Goal: Navigation & Orientation: Find specific page/section

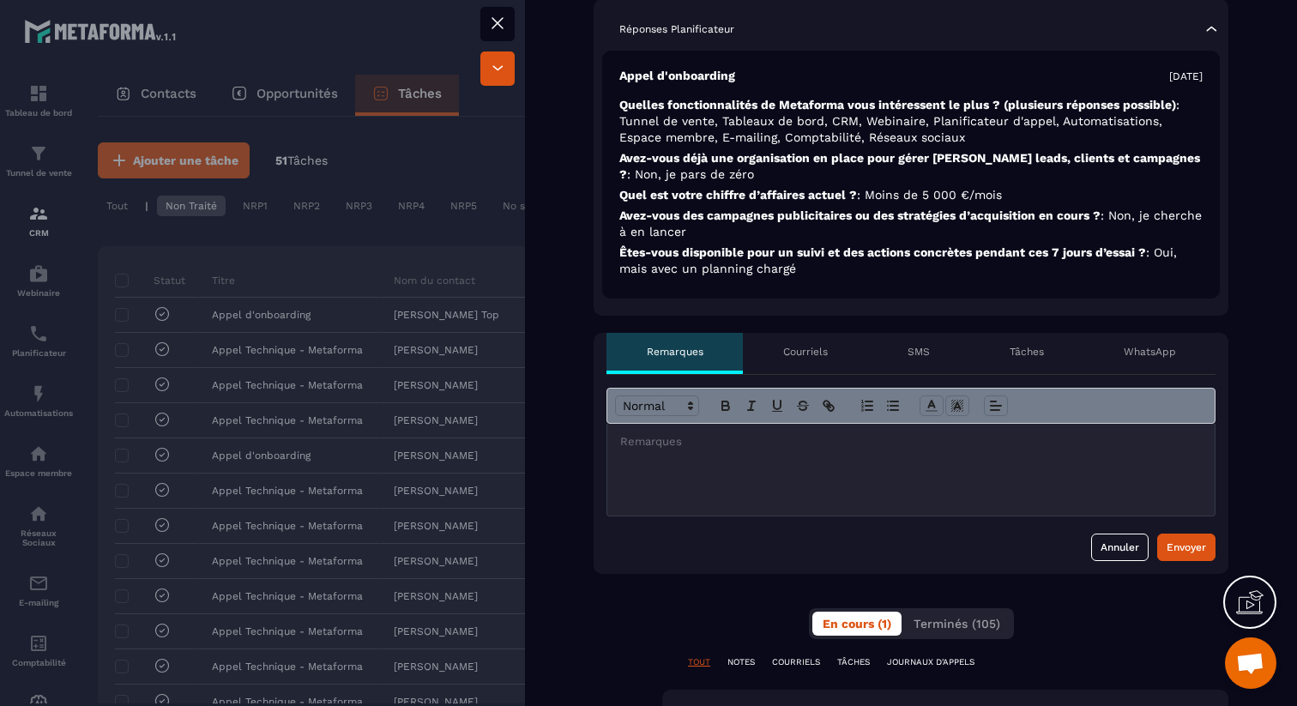
scroll to position [455, 0]
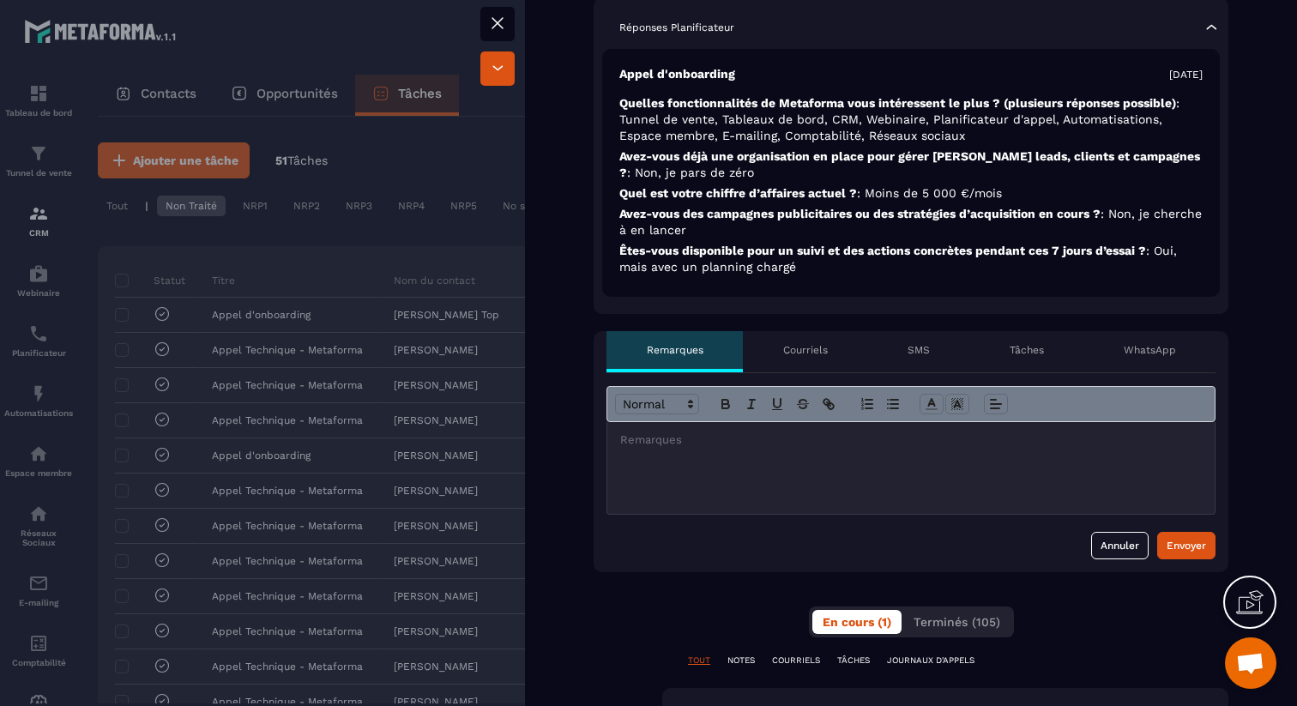
click at [803, 352] on p "Courriels" at bounding box center [805, 350] width 45 height 14
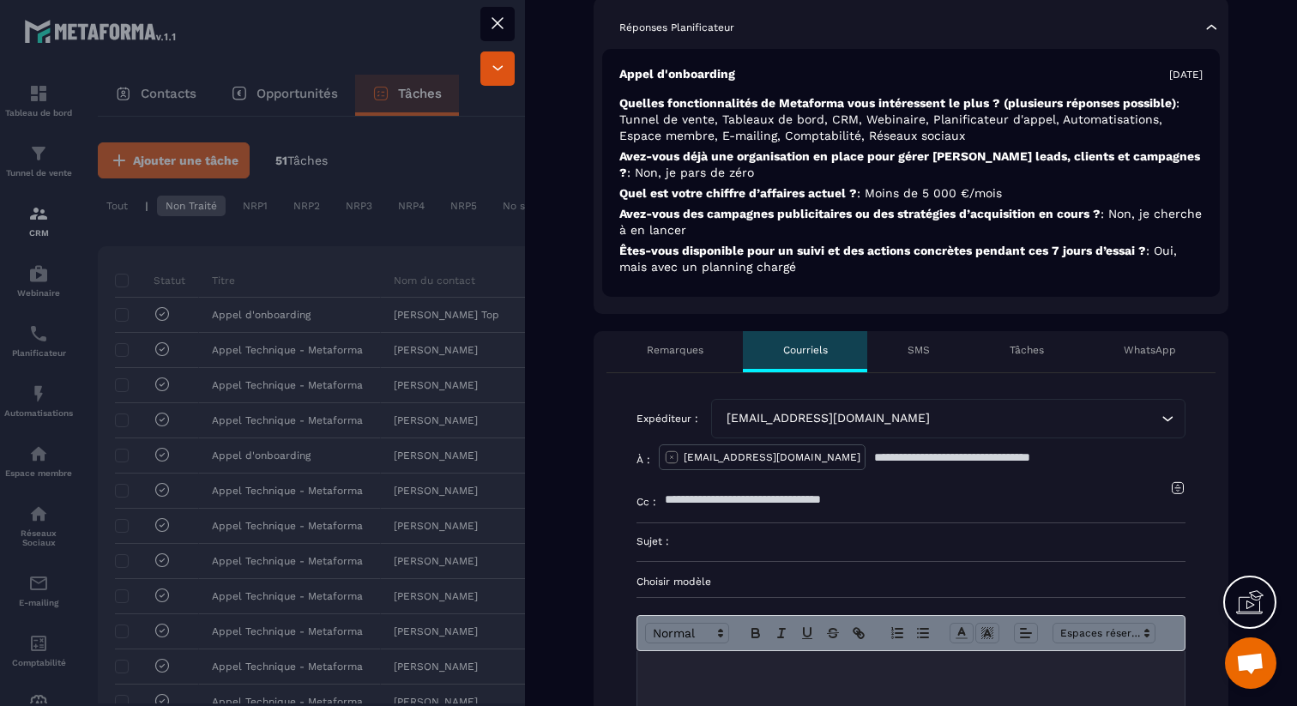
click at [917, 349] on p "SMS" at bounding box center [918, 350] width 22 height 14
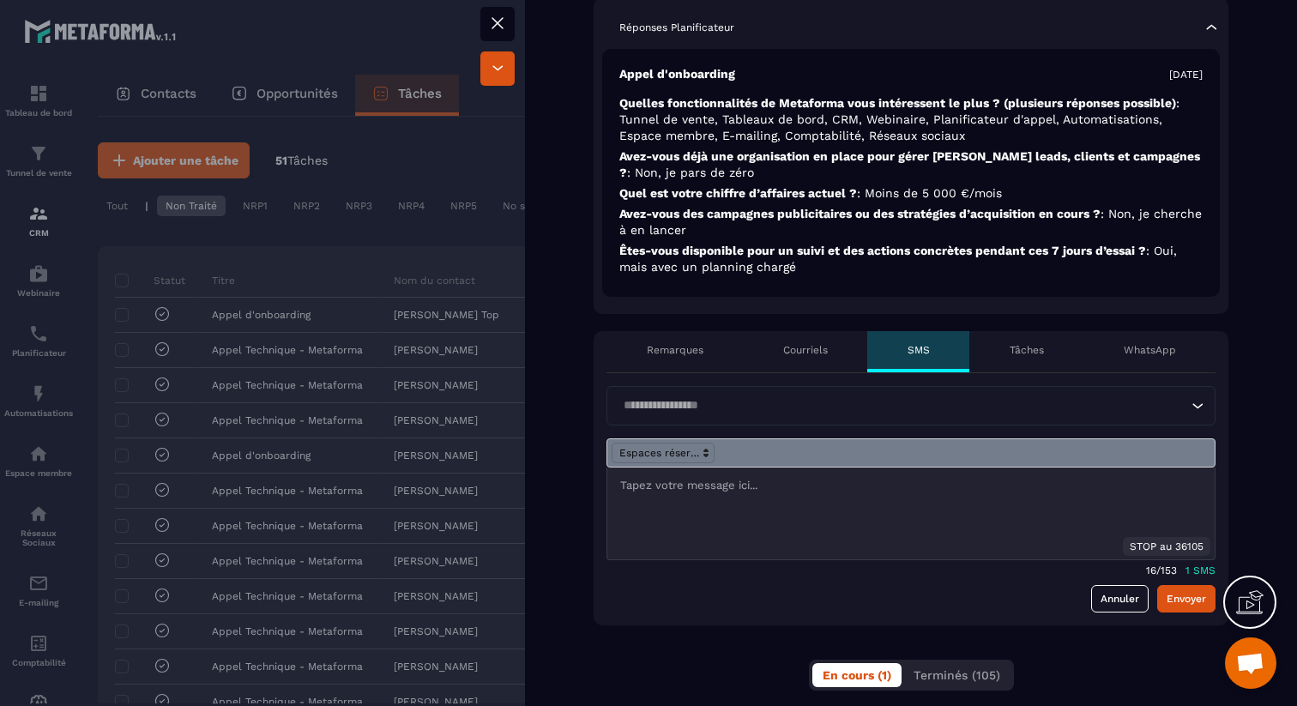
click at [1127, 342] on div "WhatsApp" at bounding box center [1149, 351] width 132 height 41
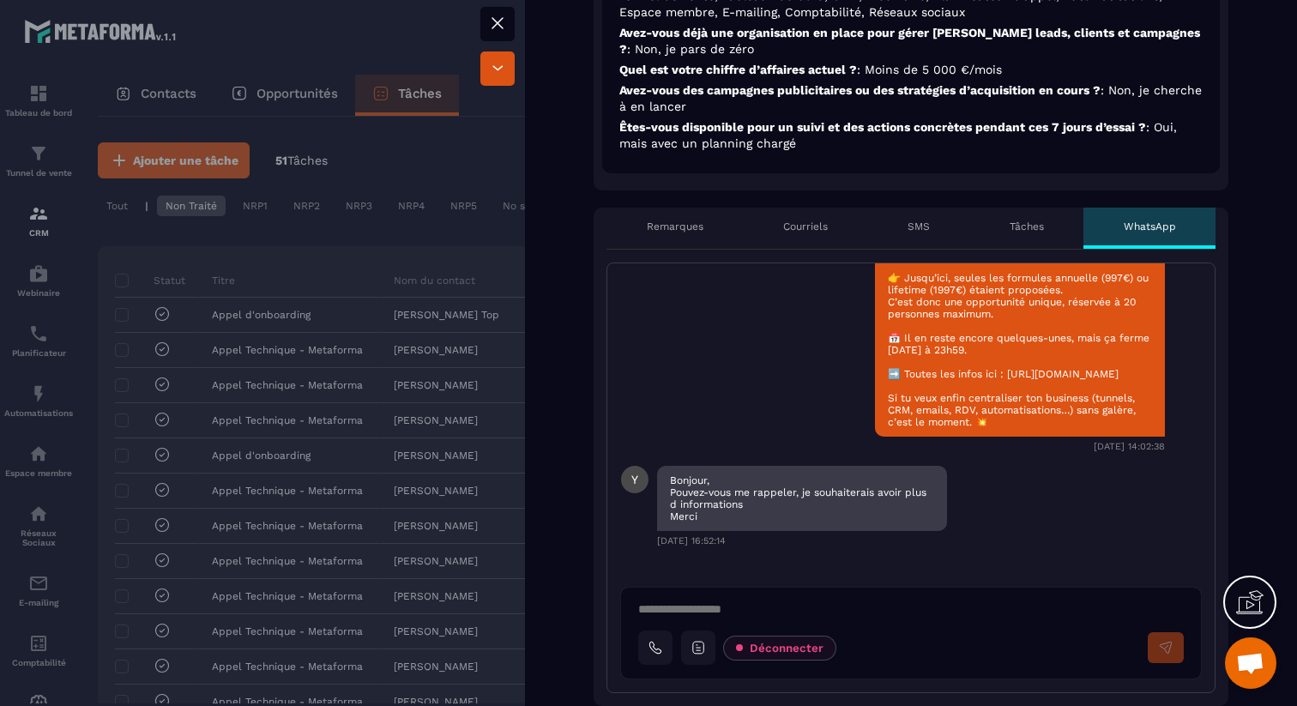
scroll to position [585, 0]
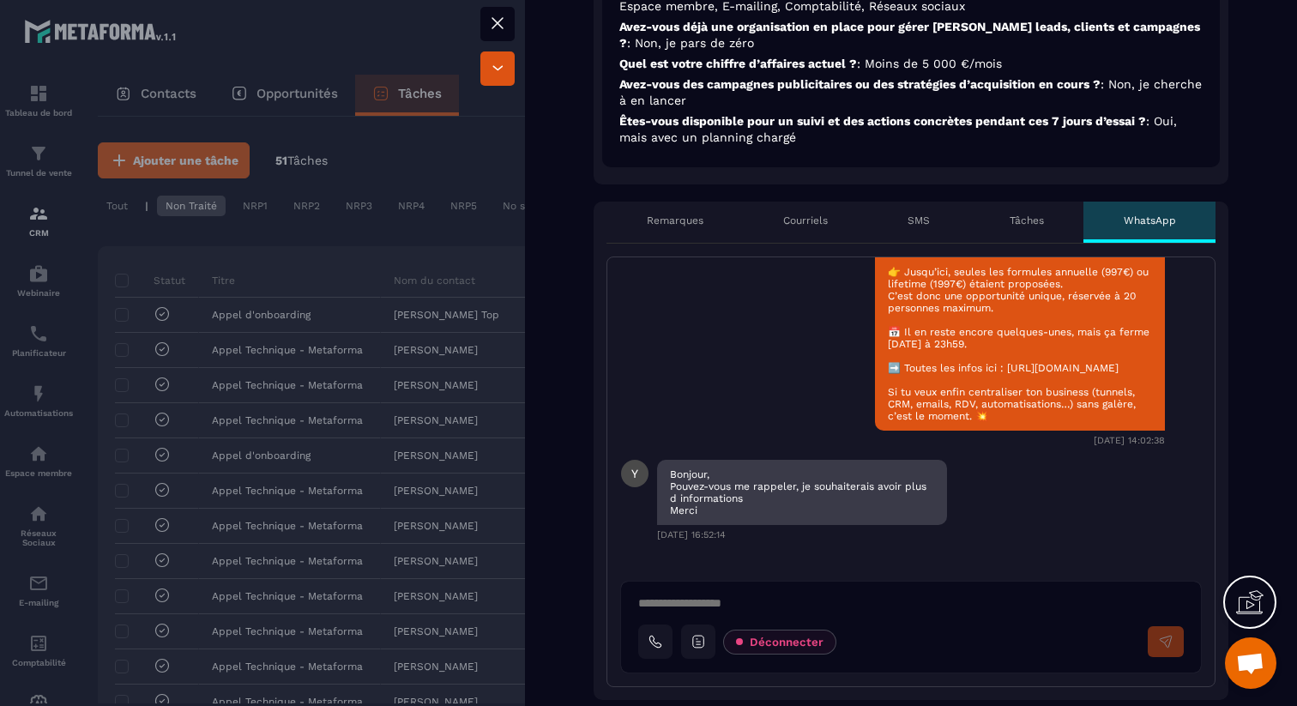
click at [1027, 227] on div "Tâches" at bounding box center [1026, 222] width 114 height 41
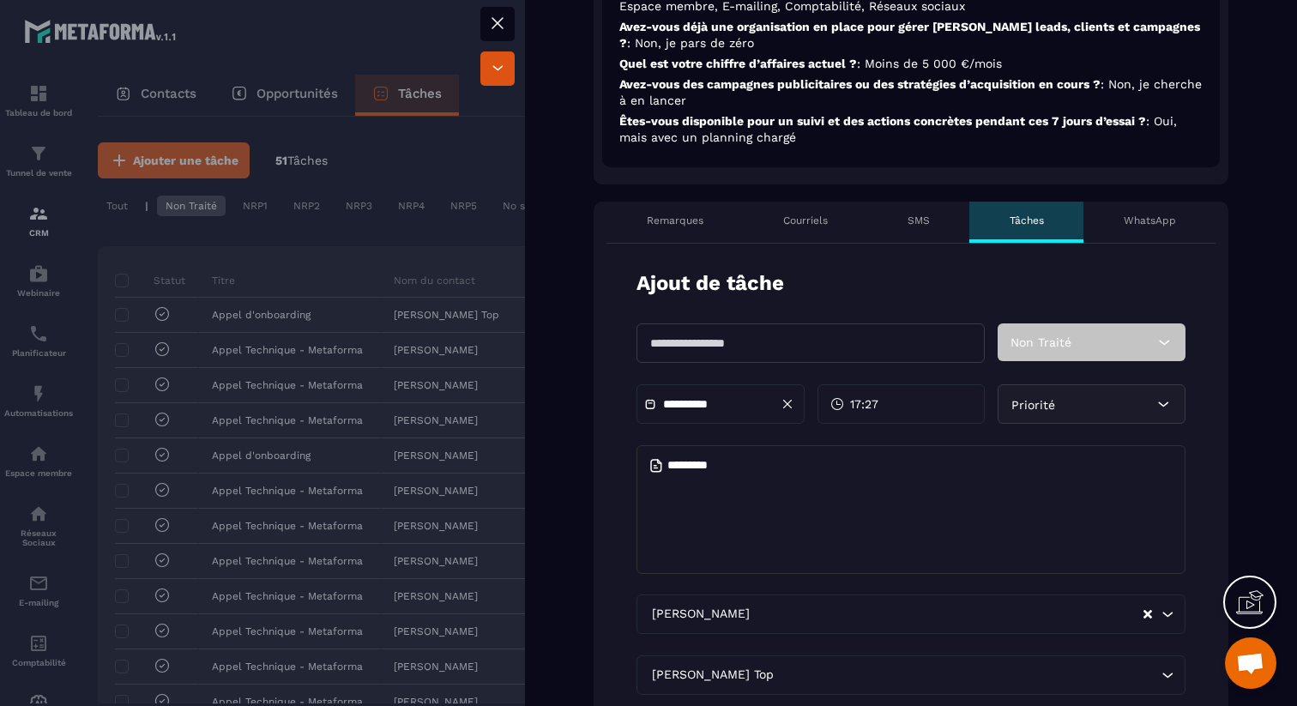
click at [937, 228] on div "SMS" at bounding box center [918, 222] width 102 height 41
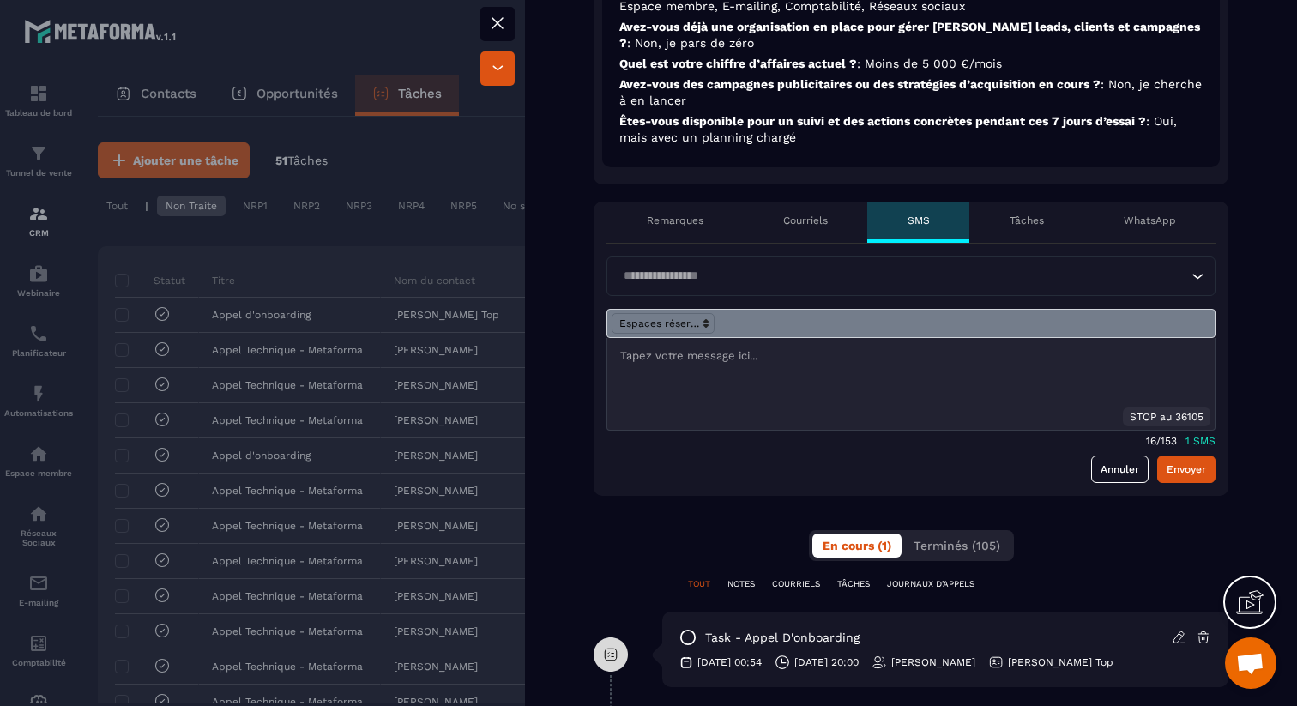
click at [841, 228] on div "Courriels" at bounding box center [805, 222] width 124 height 41
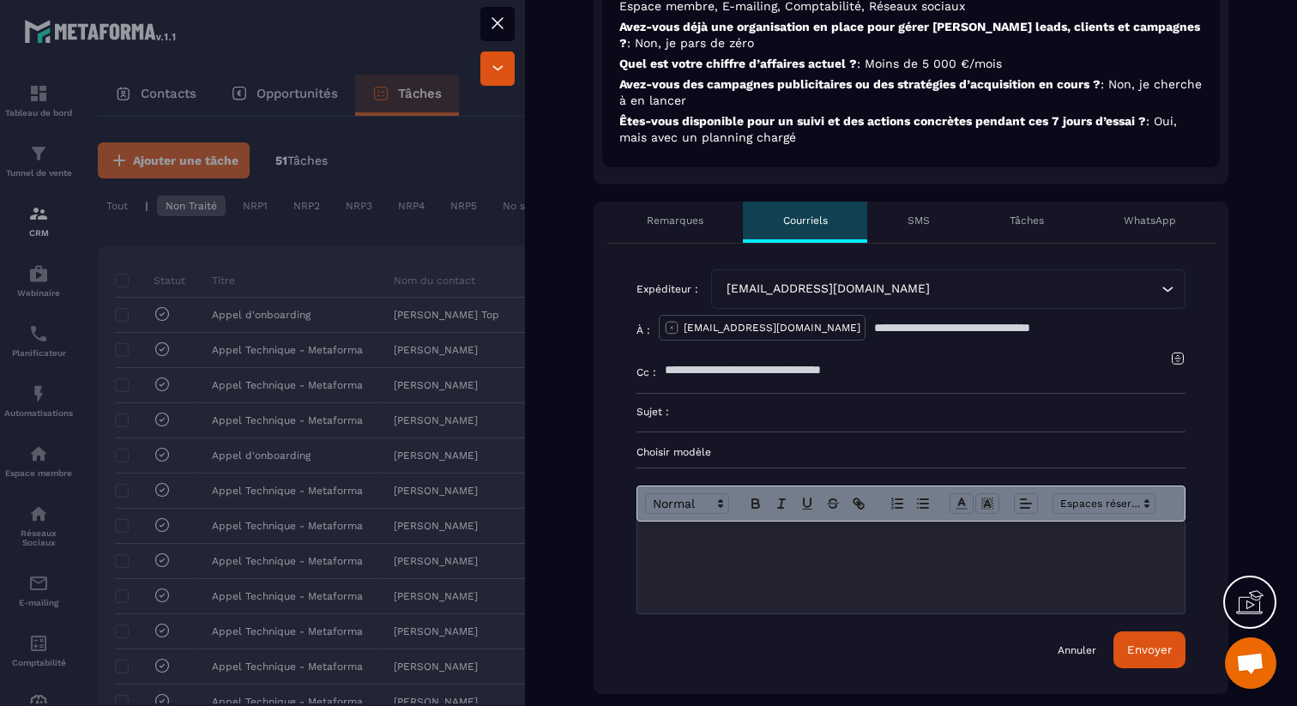
click at [710, 224] on div "Remarques" at bounding box center [674, 222] width 136 height 41
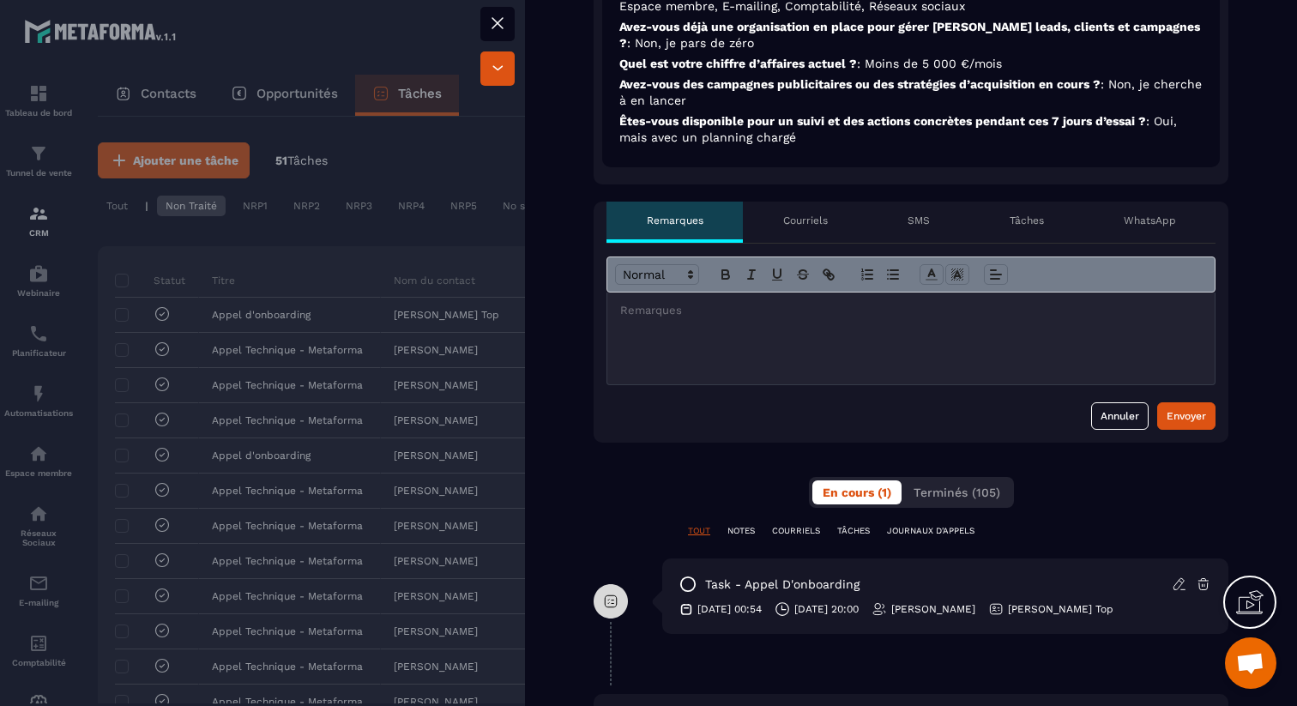
click at [572, 267] on div "Appel d’onboarding planifié No show Migration en cours Migration Terminée Appel…" at bounding box center [911, 344] width 772 height 1719
click at [796, 218] on p "Courriels" at bounding box center [805, 221] width 45 height 14
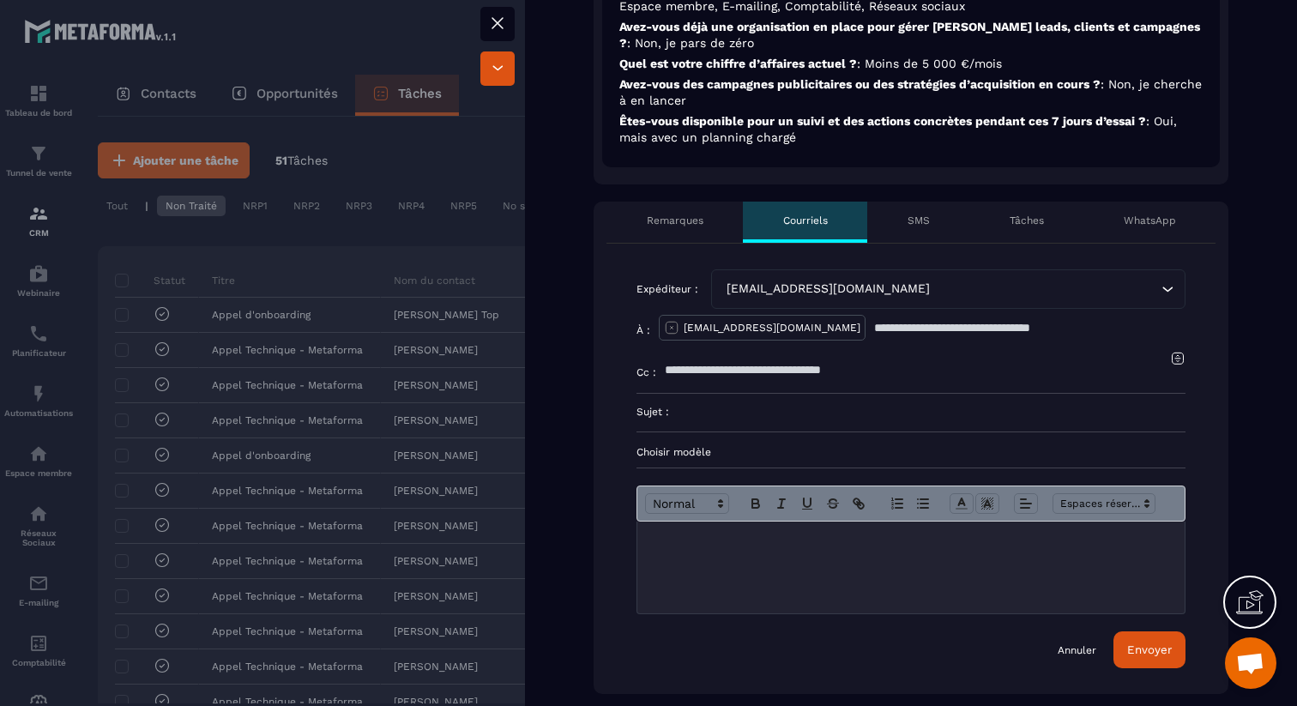
click at [913, 218] on p "SMS" at bounding box center [918, 221] width 22 height 14
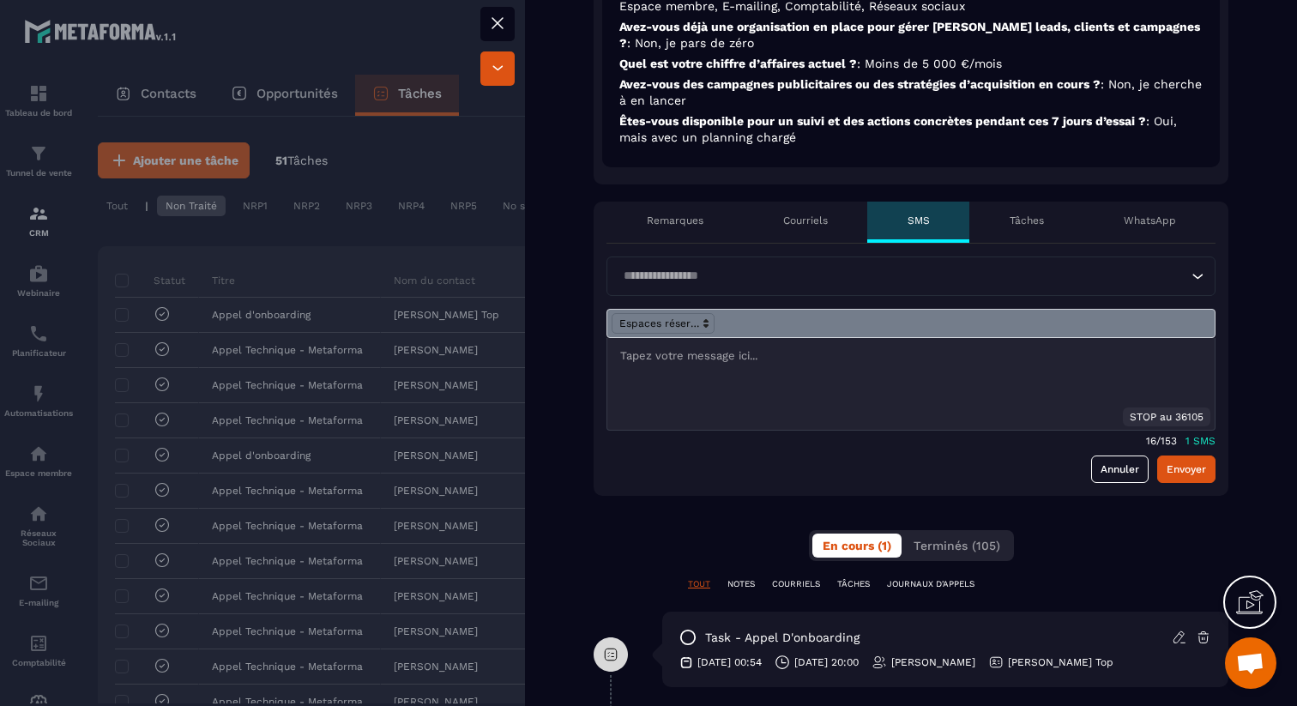
click at [1134, 217] on p "WhatsApp" at bounding box center [1150, 221] width 52 height 14
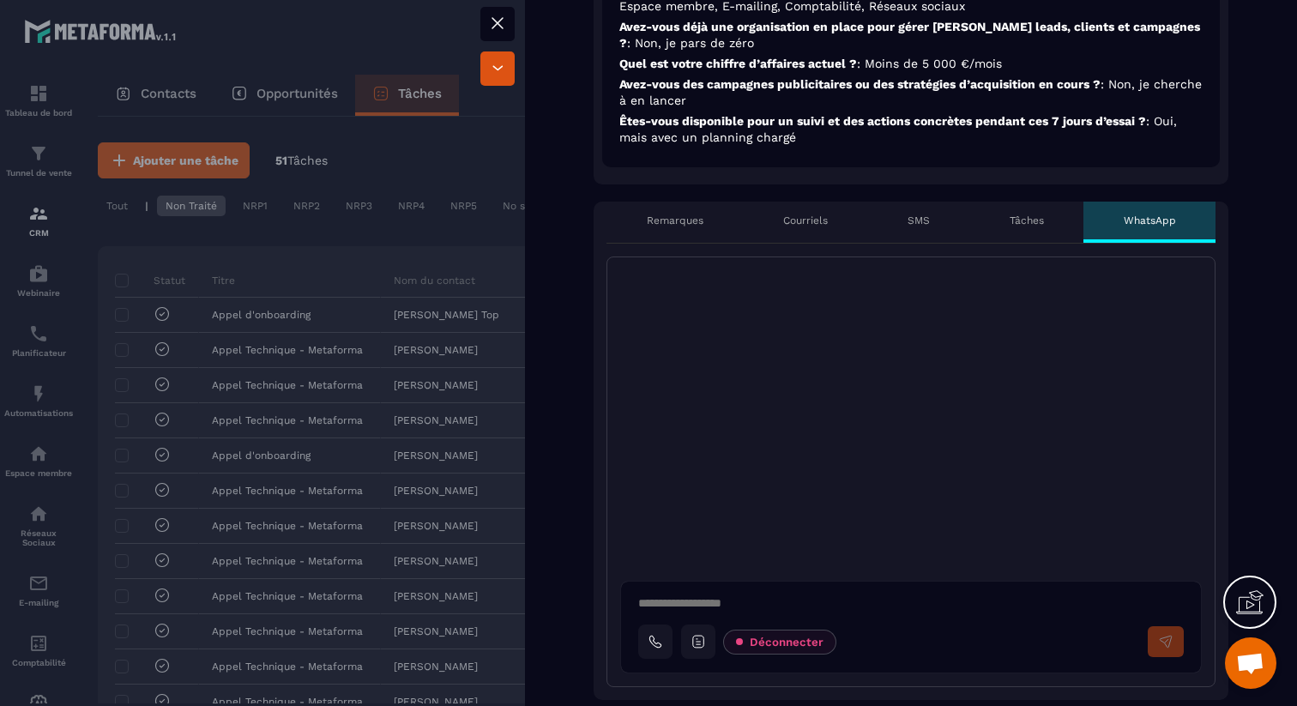
scroll to position [395, 0]
